Goal: Information Seeking & Learning: Learn about a topic

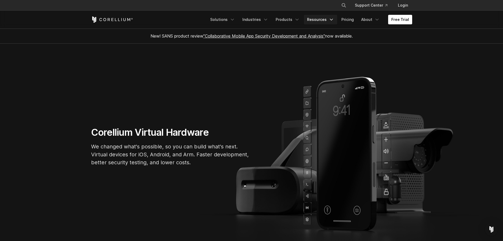
click at [324, 23] on link "Resources" at bounding box center [320, 20] width 33 height 10
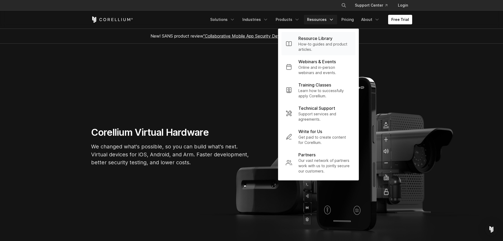
click at [328, 36] on p "Resource Library" at bounding box center [316, 38] width 34 height 6
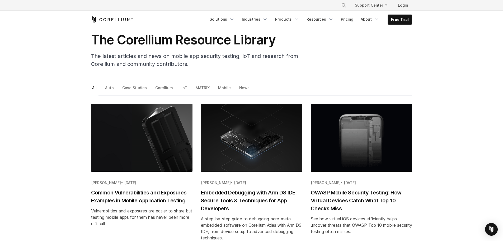
scroll to position [26, 0]
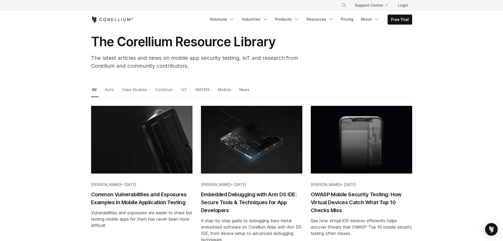
click at [159, 88] on link "Corellium" at bounding box center [164, 91] width 21 height 11
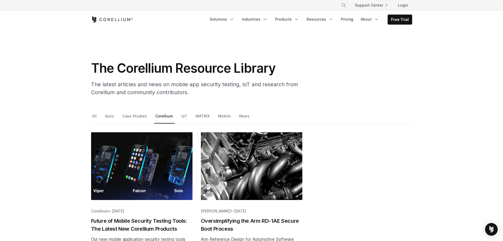
click at [95, 113] on link "All" at bounding box center [94, 117] width 7 height 11
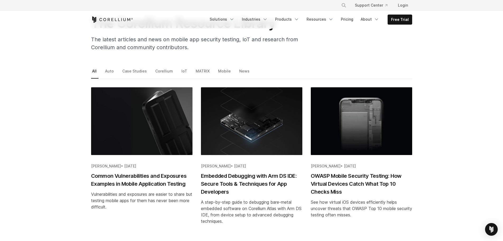
scroll to position [132, 0]
